Goal: Information Seeking & Learning: Learn about a topic

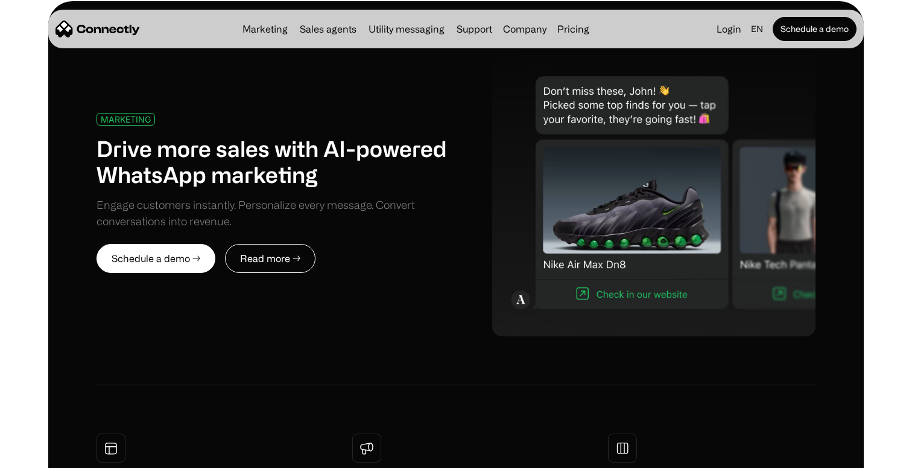
scroll to position [596, 0]
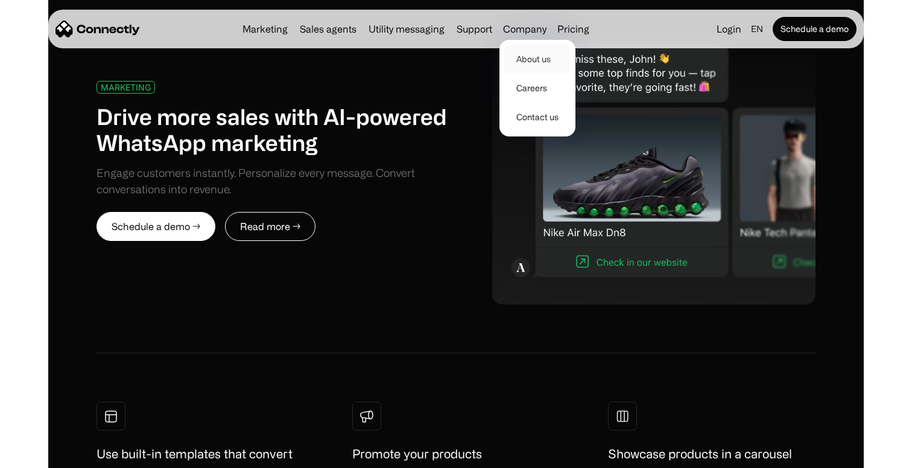
click at [527, 60] on link "About us" at bounding box center [537, 59] width 66 height 29
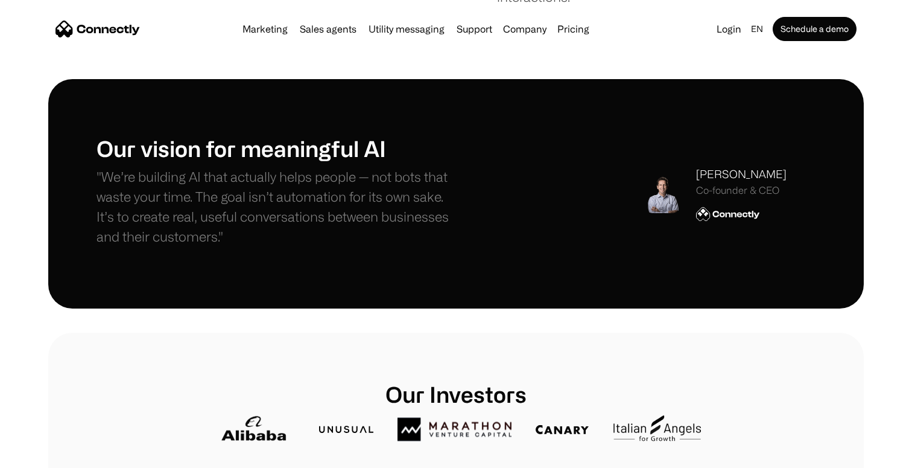
scroll to position [330, 0]
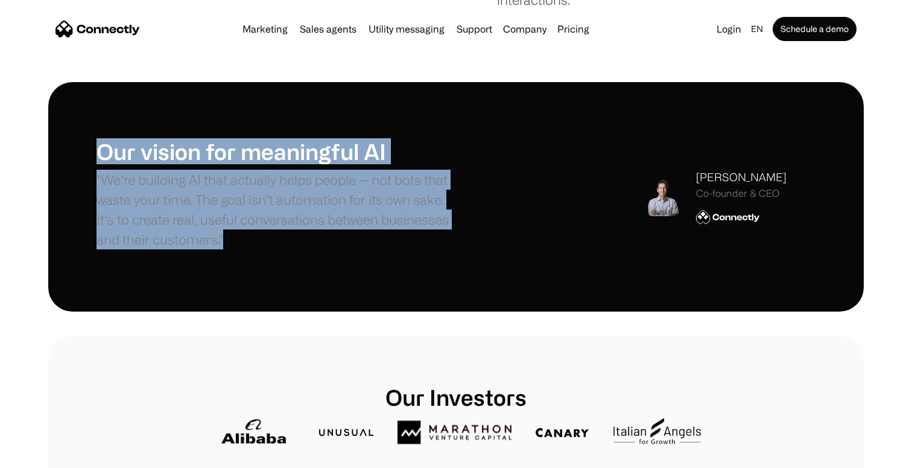
drag, startPoint x: 462, startPoint y: 240, endPoint x: 437, endPoint y: 136, distance: 107.4
click at [437, 136] on div "Our vision for meaningful AI "We’re building AI that actually helps people — no…" at bounding box center [456, 196] width 816 height 229
drag, startPoint x: 437, startPoint y: 136, endPoint x: 503, endPoint y: 244, distance: 127.0
click at [503, 244] on div "Our vision for meaningful AI "We’re building AI that actually helps people — no…" at bounding box center [456, 196] width 816 height 229
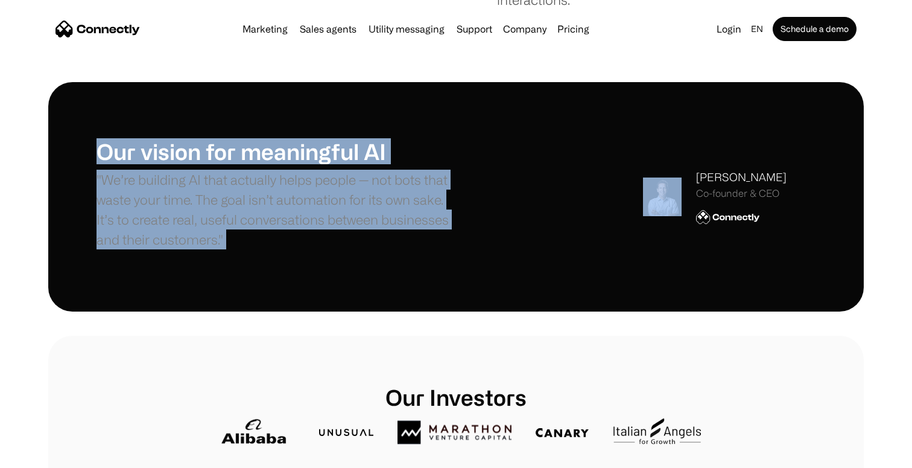
click at [492, 243] on div "Our vision for meaningful AI "We’re building AI that actually helps people — no…" at bounding box center [456, 196] width 719 height 116
drag, startPoint x: 491, startPoint y: 243, endPoint x: 474, endPoint y: 130, distance: 114.1
click at [474, 130] on div "Our vision for meaningful AI "We’re building AI that actually helps people — no…" at bounding box center [456, 196] width 816 height 229
drag, startPoint x: 474, startPoint y: 130, endPoint x: 544, endPoint y: 253, distance: 141.1
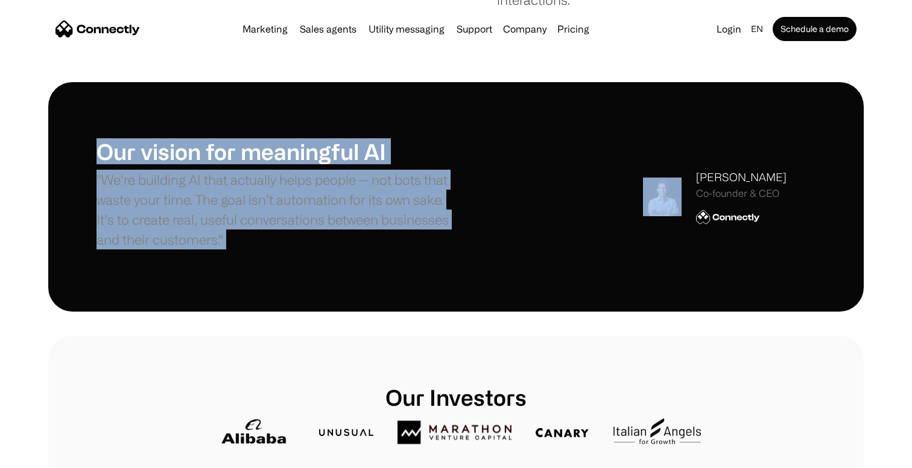
click at [544, 253] on div "Our vision for meaningful AI "We’re building AI that actually helps people — no…" at bounding box center [456, 196] width 816 height 229
click at [544, 253] on div "Our vision for meaningful AI "We’re building AI that actually helps people — no…" at bounding box center [456, 196] width 719 height 116
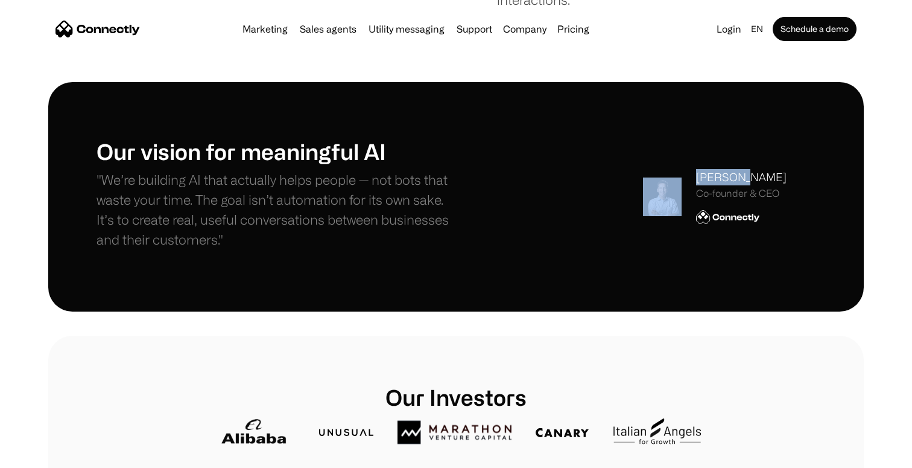
drag, startPoint x: 544, startPoint y: 253, endPoint x: 582, endPoint y: 132, distance: 126.3
click at [582, 131] on div "Our vision for meaningful AI "We’re building AI that actually helps people — no…" at bounding box center [456, 196] width 816 height 229
click at [582, 132] on div "Our vision for meaningful AI "We’re building AI that actually helps people — no…" at bounding box center [456, 196] width 816 height 229
drag, startPoint x: 582, startPoint y: 132, endPoint x: 741, endPoint y: 268, distance: 209.3
click at [742, 268] on div "Our vision for meaningful AI "We’re building AI that actually helps people — no…" at bounding box center [456, 196] width 816 height 229
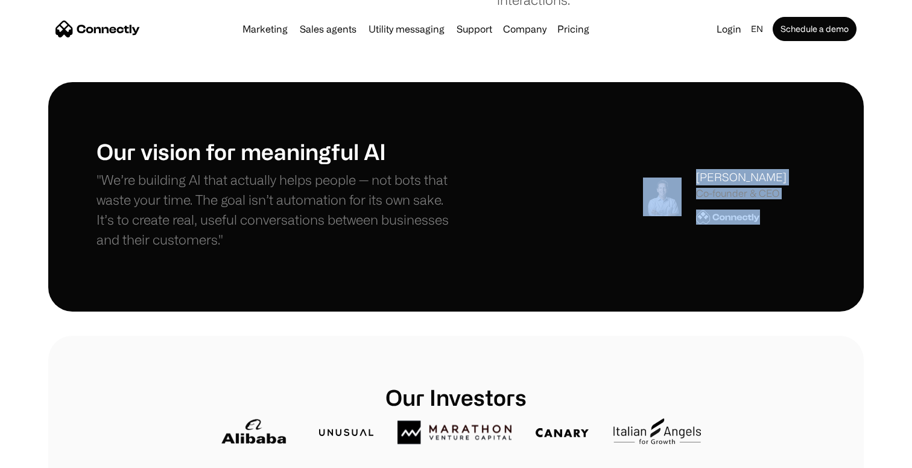
click at [741, 268] on div "Our vision for meaningful AI "We’re building AI that actually helps people — no…" at bounding box center [456, 196] width 816 height 229
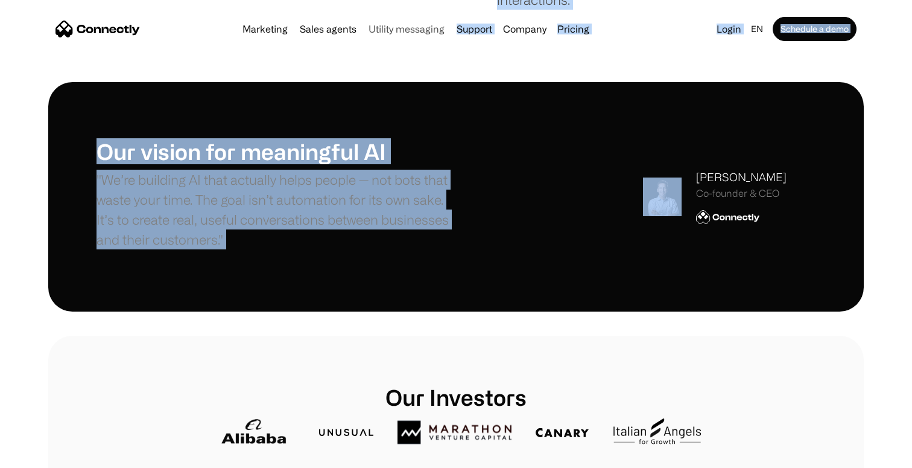
drag, startPoint x: 741, startPoint y: 268, endPoint x: 427, endPoint y: 33, distance: 391.8
drag, startPoint x: 7, startPoint y: 11, endPoint x: 652, endPoint y: 241, distance: 684.5
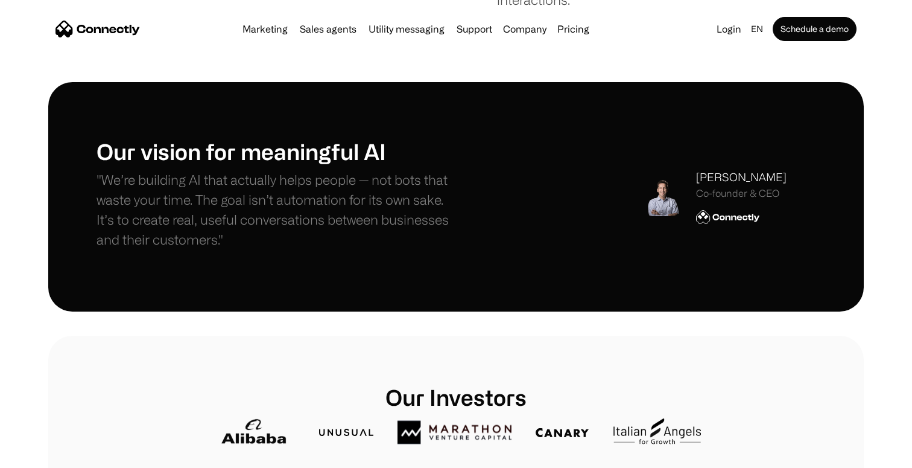
click at [703, 297] on div "Our vision for meaningful AI "We’re building AI that actually helps people — no…" at bounding box center [456, 196] width 816 height 229
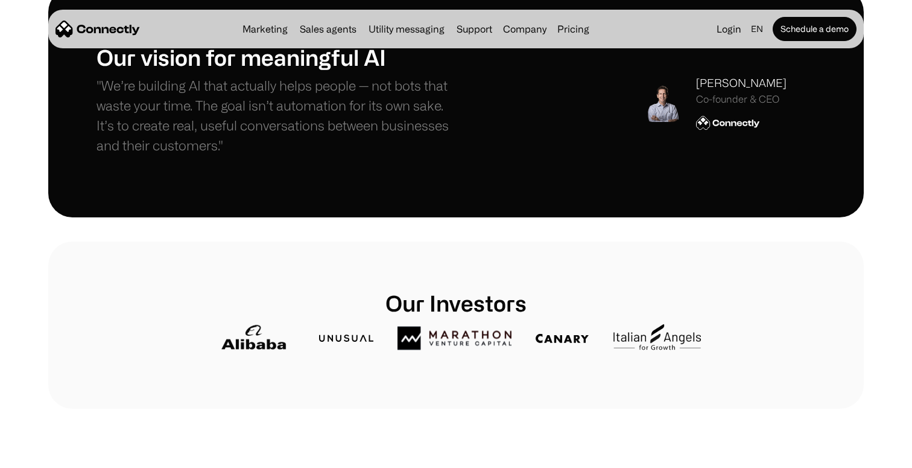
scroll to position [0, 0]
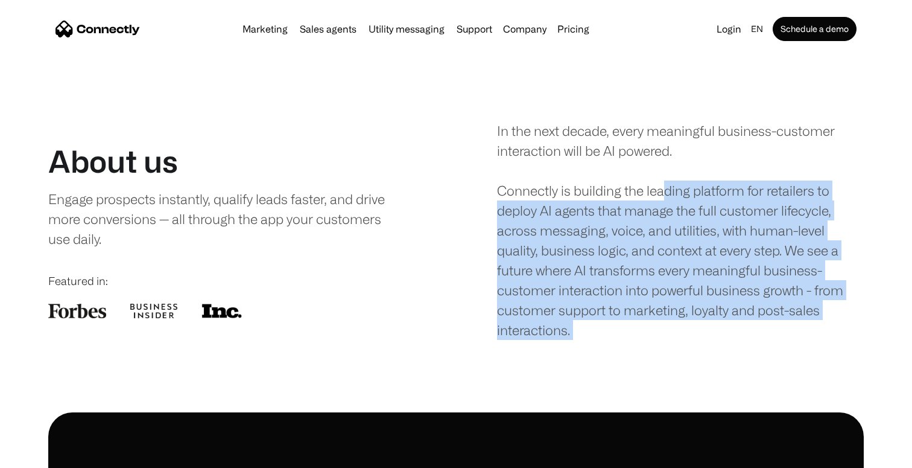
drag, startPoint x: 669, startPoint y: 346, endPoint x: 669, endPoint y: 188, distance: 158.7
click at [669, 188] on div "In the next decade, every meaningful business-customer interaction will be AI p…" at bounding box center [680, 230] width 367 height 219
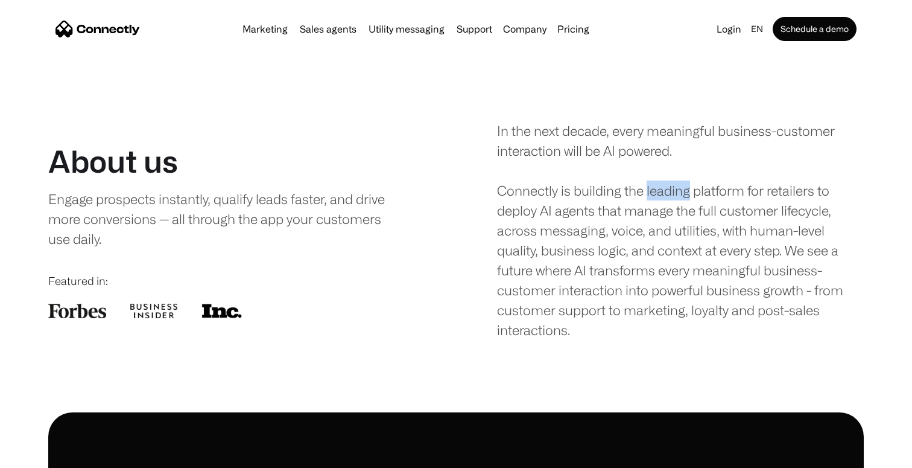
click at [669, 188] on div "In the next decade, every meaningful business-customer interaction will be AI p…" at bounding box center [680, 230] width 367 height 219
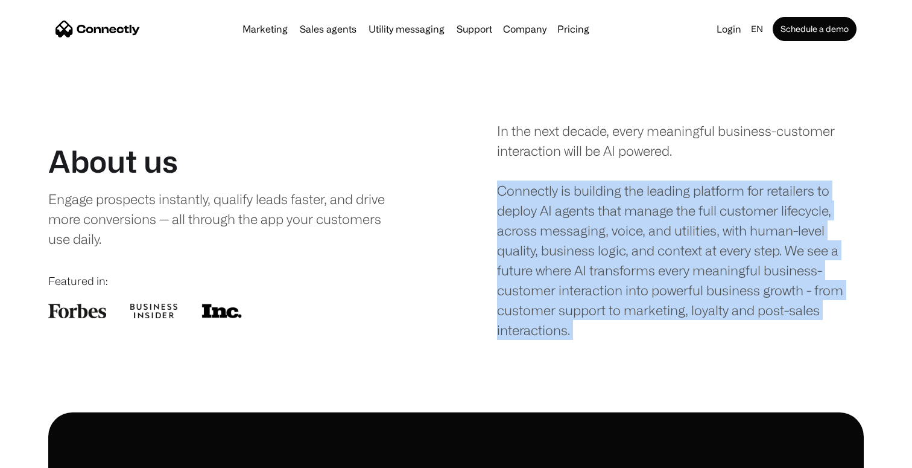
drag, startPoint x: 669, startPoint y: 188, endPoint x: 735, endPoint y: 297, distance: 127.5
click at [735, 297] on div "In the next decade, every meaningful business-customer interaction will be AI p…" at bounding box center [680, 230] width 367 height 219
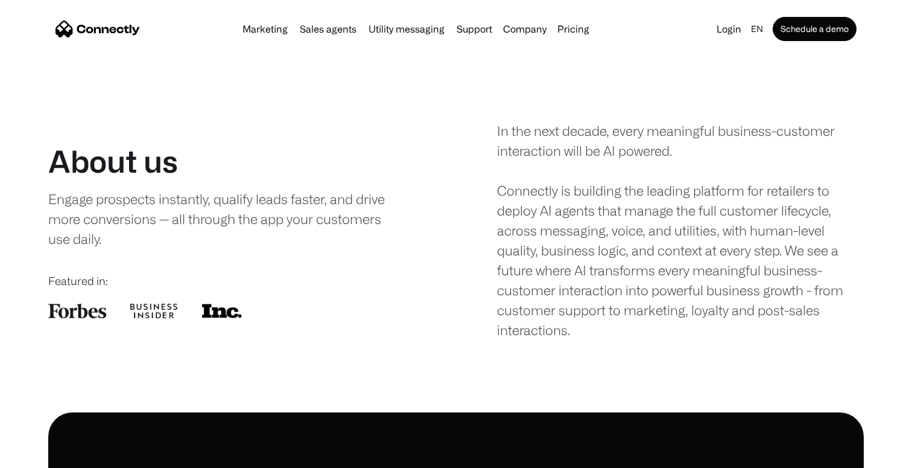
click at [614, 227] on div "In the next decade, every meaningful business-customer interaction will be AI p…" at bounding box center [680, 230] width 367 height 219
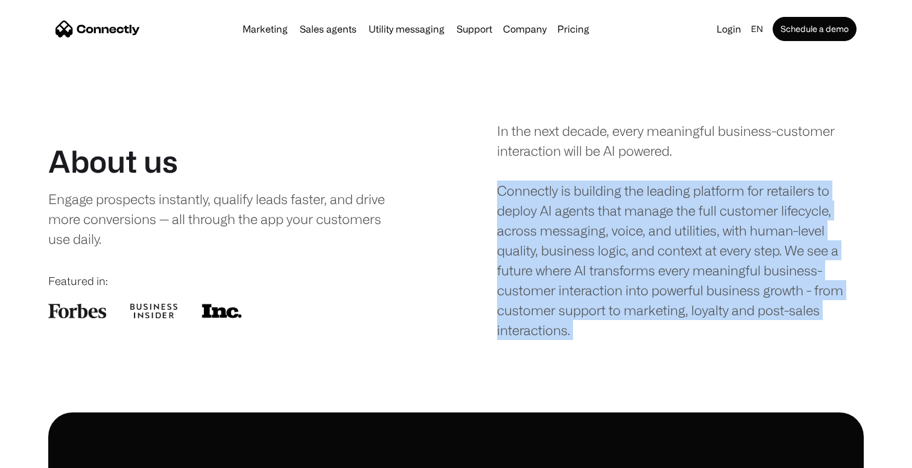
click at [614, 227] on div "In the next decade, every meaningful business-customer interaction will be AI p…" at bounding box center [680, 230] width 367 height 219
click at [639, 277] on div "In the next decade, every meaningful business-customer interaction will be AI p…" at bounding box center [680, 230] width 367 height 219
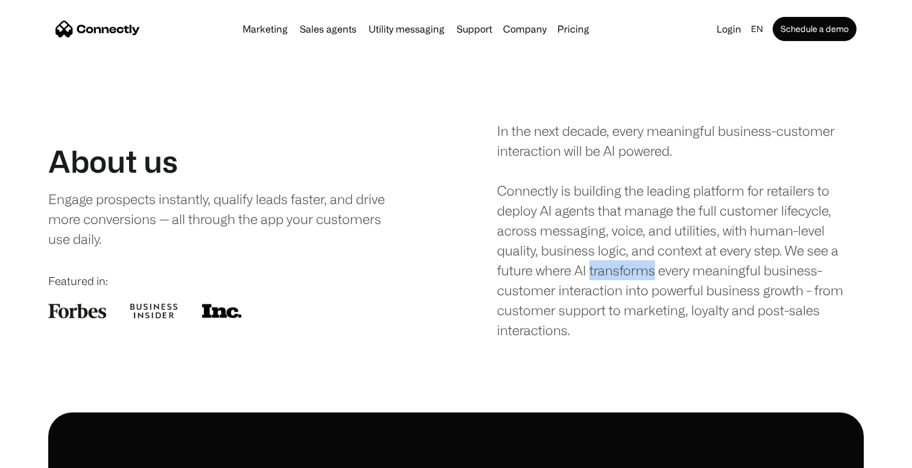
click at [639, 277] on div "In the next decade, every meaningful business-customer interaction will be AI p…" at bounding box center [680, 230] width 367 height 219
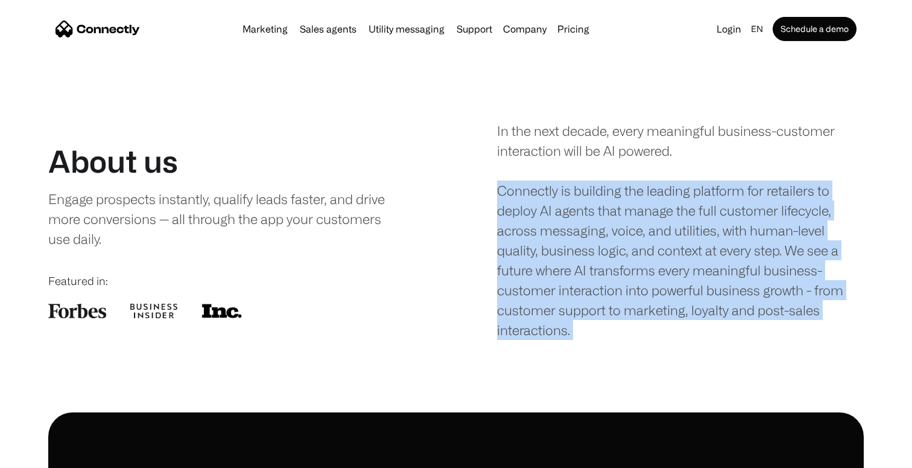
click at [639, 277] on div "In the next decade, every meaningful business-customer interaction will be AI p…" at bounding box center [680, 230] width 367 height 219
click at [632, 314] on div "In the next decade, every meaningful business-customer interaction will be AI p…" at bounding box center [680, 230] width 367 height 219
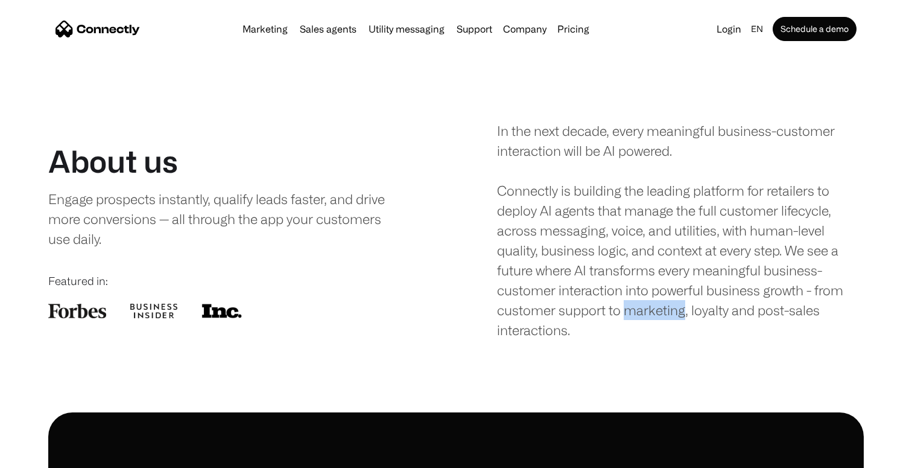
click at [632, 314] on div "In the next decade, every meaningful business-customer interaction will be AI p…" at bounding box center [680, 230] width 367 height 219
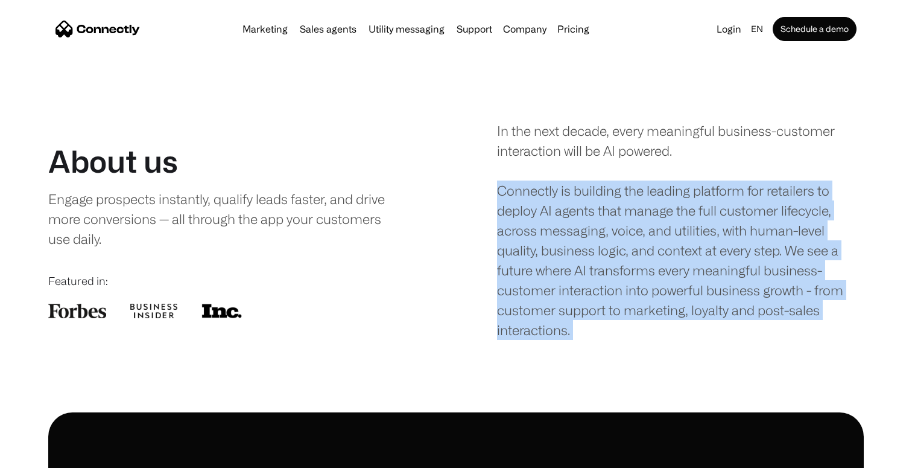
click at [632, 314] on div "In the next decade, every meaningful business-customer interaction will be AI p…" at bounding box center [680, 230] width 367 height 219
